Goal: Information Seeking & Learning: Learn about a topic

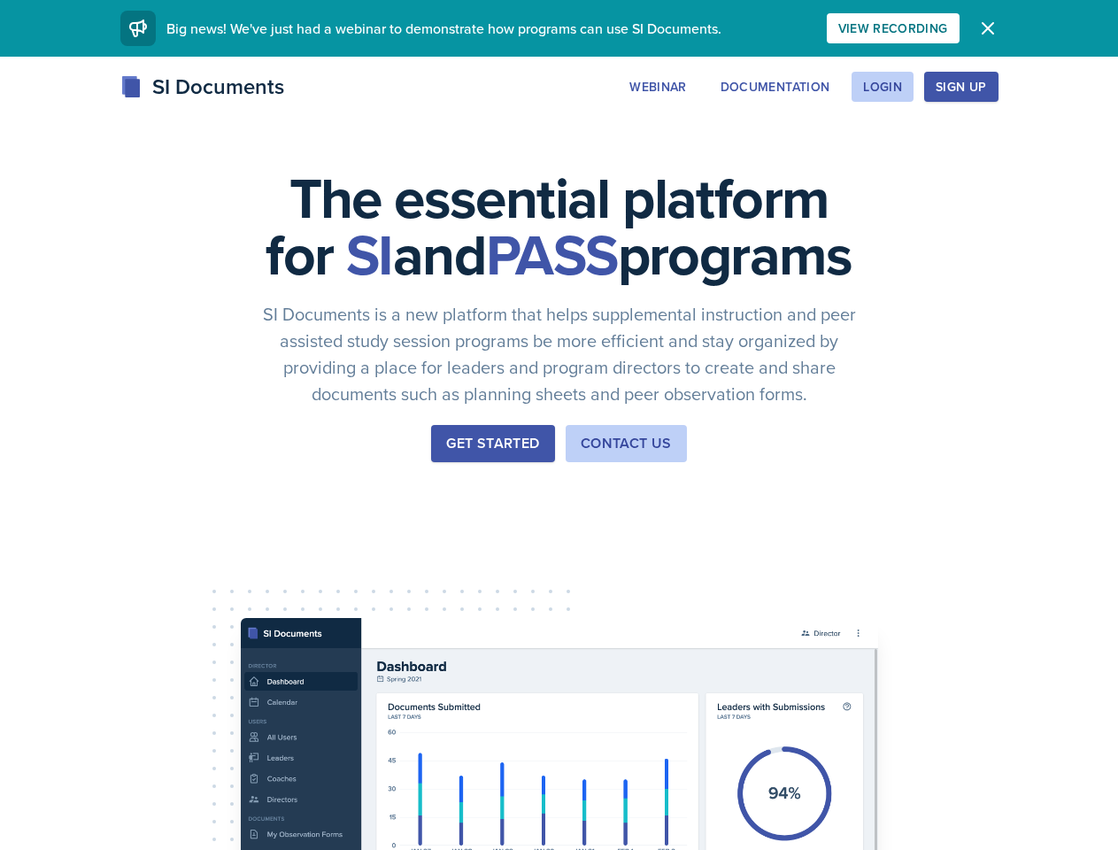
click at [559, 425] on div "The essential platform for SI and PASS programs SI Documents is a new platform …" at bounding box center [559, 595] width 1118 height 1076
click at [948, 28] on div "View Recording" at bounding box center [893, 28] width 110 height 14
click at [993, 28] on icon "button" at bounding box center [988, 28] width 11 height 11
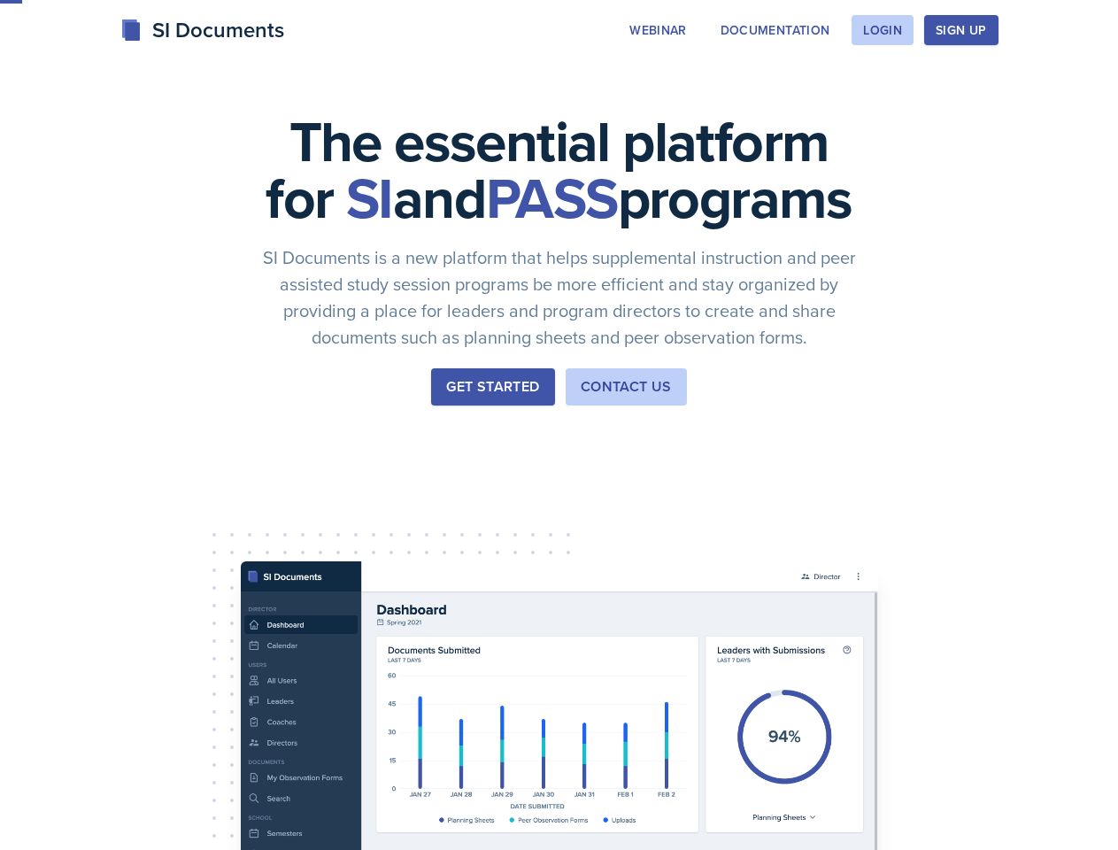
click at [766, 87] on div "The essential platform for SI and PASS programs SI Documents is a new platform …" at bounding box center [559, 538] width 1118 height 1076
click at [882, 87] on div "The essential platform for SI and PASS programs SI Documents is a new platform …" at bounding box center [559, 538] width 1118 height 1076
click at [989, 87] on div "The essential platform for SI and PASS programs SI Documents is a new platform …" at bounding box center [559, 538] width 1118 height 1076
click at [1067, 87] on div "The essential platform for SI and PASS programs SI Documents is a new platform …" at bounding box center [559, 538] width 1118 height 1076
click at [104, 556] on div "The essential platform for SI and PASS programs SI Documents is a new platform …" at bounding box center [559, 538] width 1118 height 1076
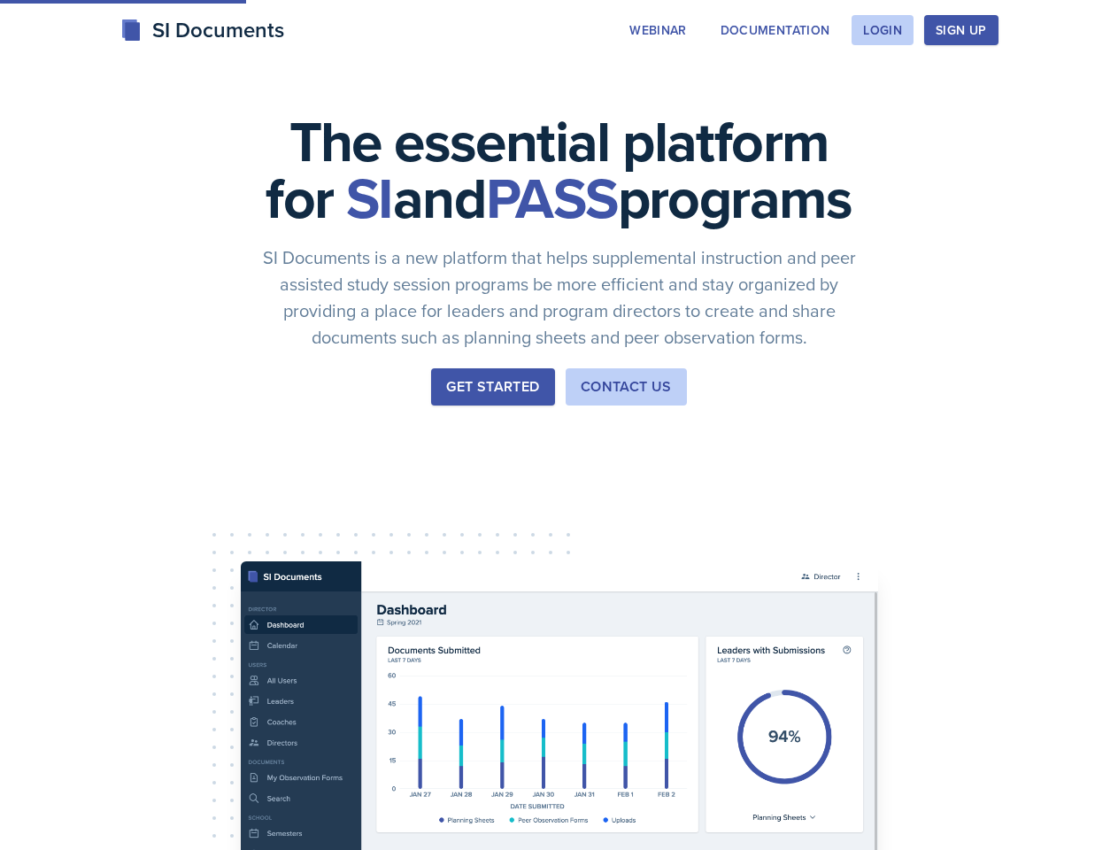
click at [238, 556] on div "The essential platform for SI and PASS programs SI Documents is a new platform …" at bounding box center [559, 538] width 1118 height 1076
